Goal: Task Accomplishment & Management: Manage account settings

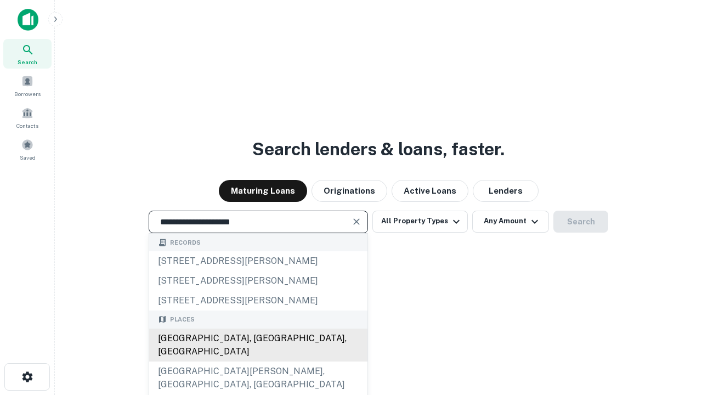
click at [258, 361] on div "[GEOGRAPHIC_DATA], [GEOGRAPHIC_DATA], [GEOGRAPHIC_DATA]" at bounding box center [258, 344] width 218 height 33
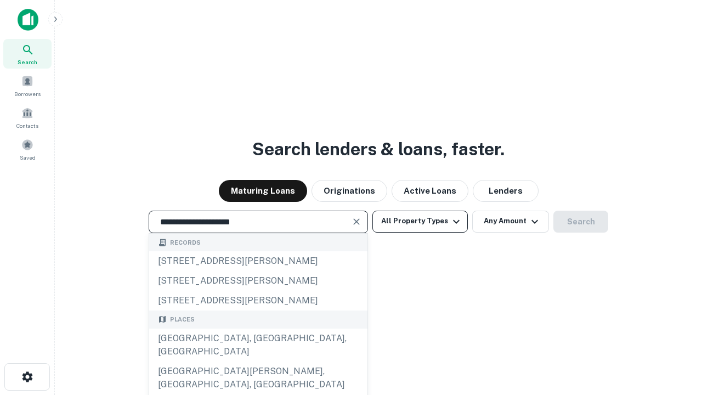
type input "**********"
click at [420, 221] on button "All Property Types" at bounding box center [419, 222] width 95 height 22
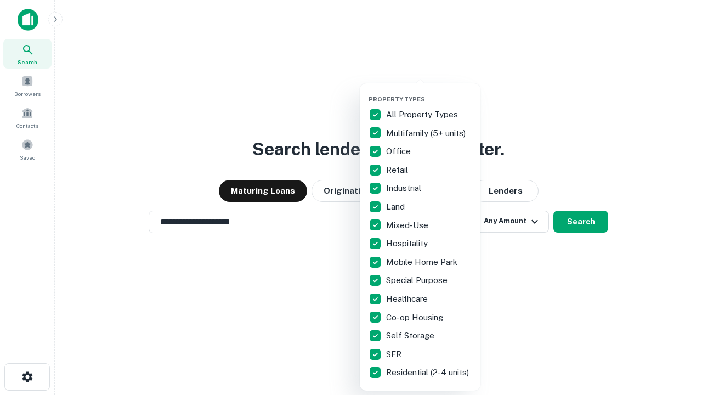
click at [429, 92] on button "button" at bounding box center [428, 92] width 121 height 1
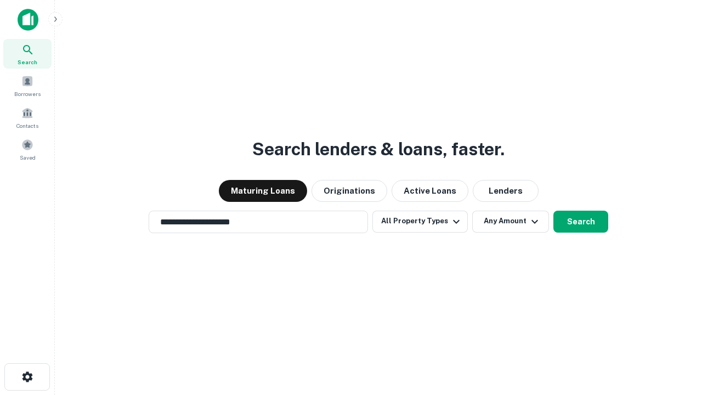
scroll to position [7, 132]
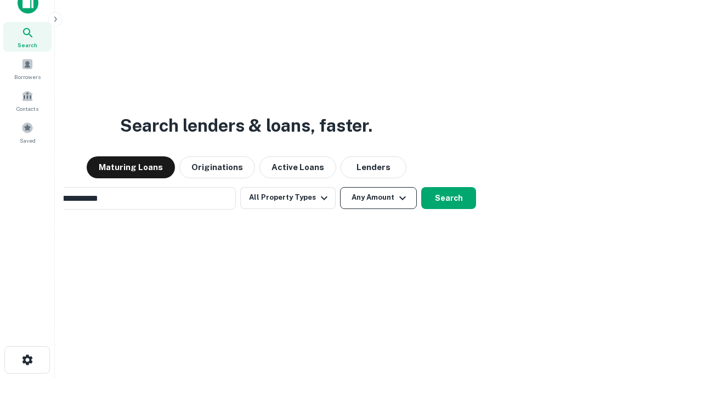
click at [340, 187] on button "Any Amount" at bounding box center [378, 198] width 77 height 22
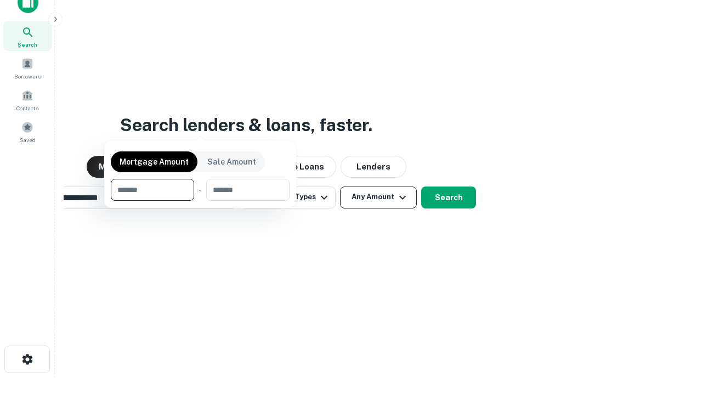
scroll to position [79, 310]
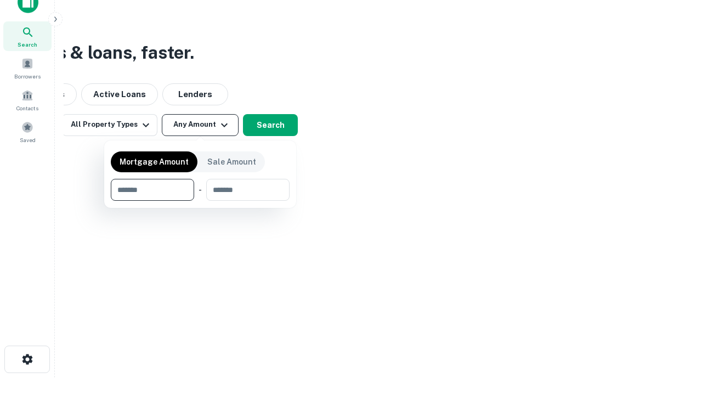
type input "*******"
click at [200, 201] on button "button" at bounding box center [200, 201] width 179 height 1
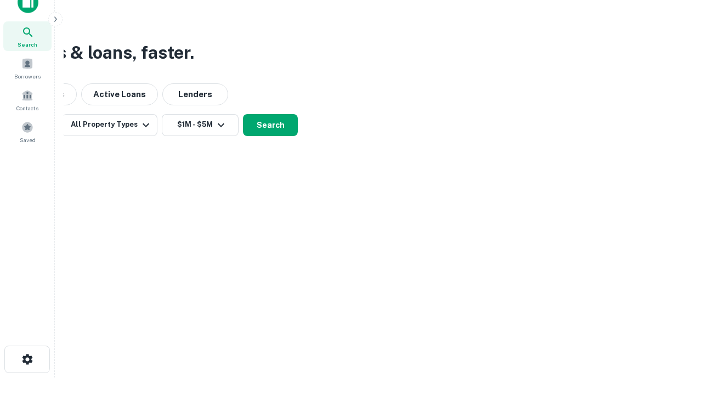
scroll to position [0, 0]
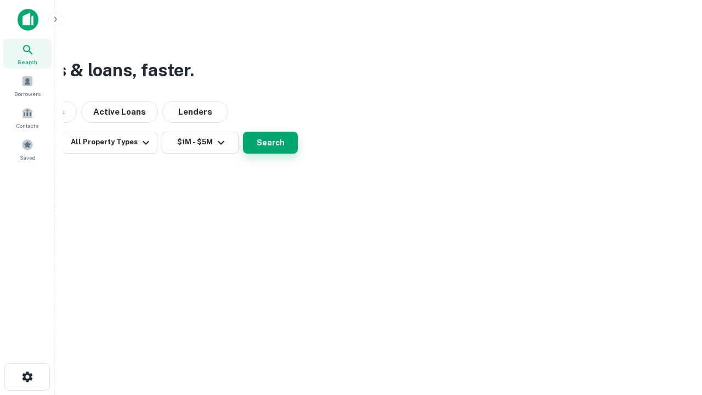
click at [298, 153] on button "Search" at bounding box center [270, 143] width 55 height 22
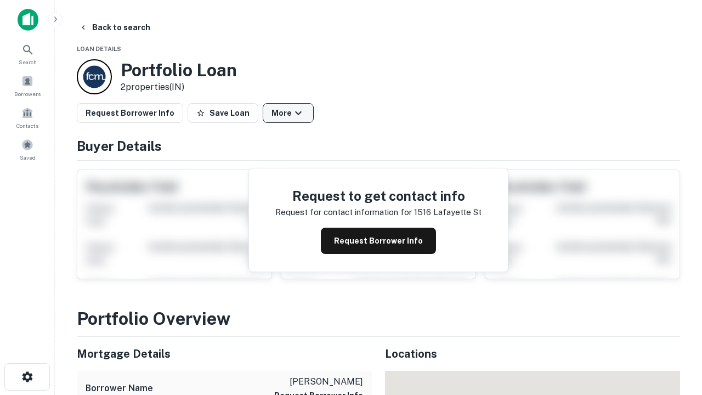
click at [288, 113] on button "More" at bounding box center [288, 113] width 51 height 20
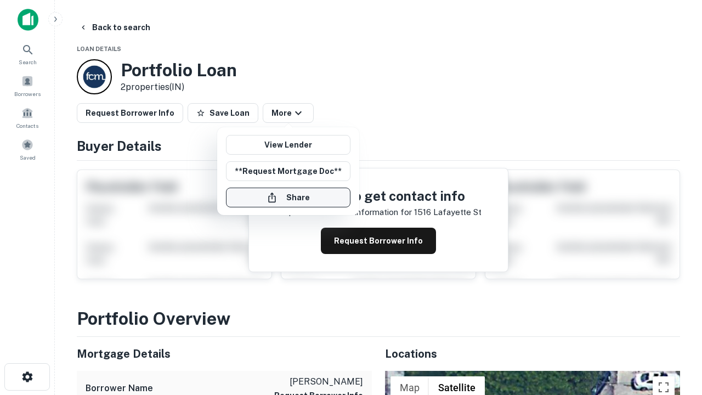
click at [288, 197] on button "Share" at bounding box center [288, 197] width 124 height 20
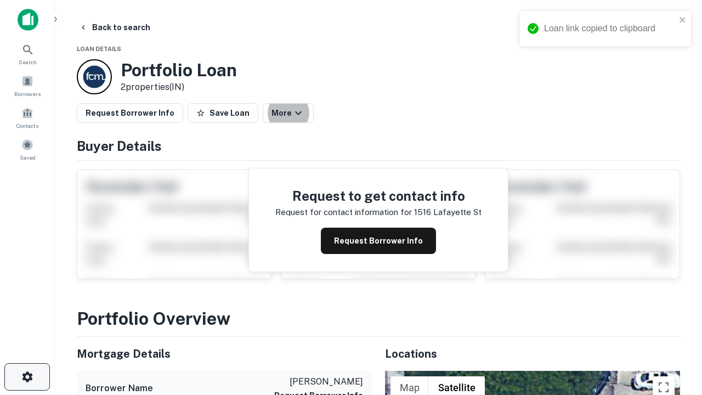
click at [27, 377] on icon "button" at bounding box center [27, 376] width 13 height 13
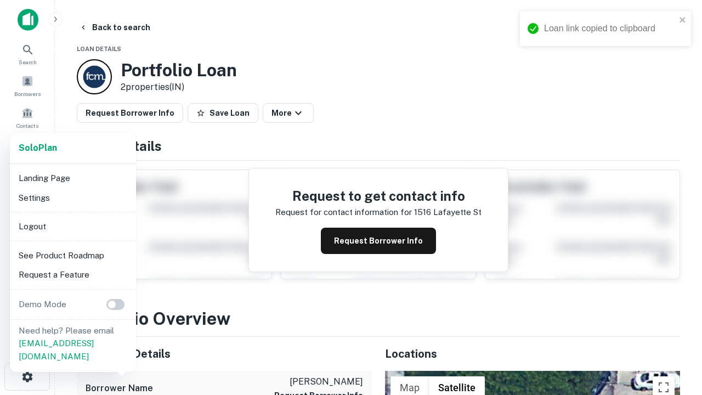
click at [72, 226] on li "Logout" at bounding box center [72, 227] width 117 height 20
